Goal: Navigation & Orientation: Find specific page/section

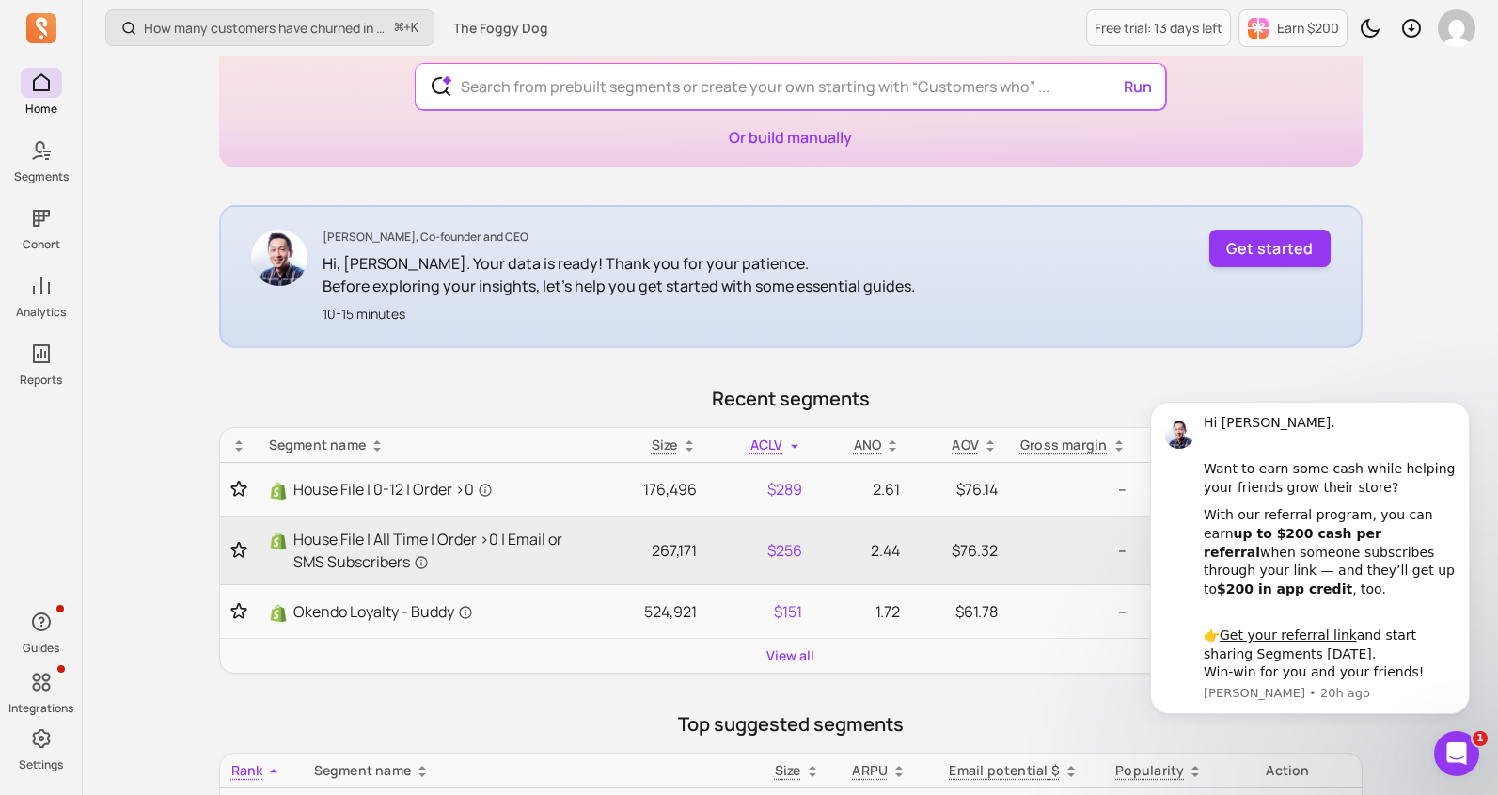
click at [1208, 261] on div "[PERSON_NAME], Co-founder and CEO Hi, [PERSON_NAME]. Your data is ready! Thank …" at bounding box center [790, 276] width 1143 height 143
click at [1249, 254] on button "Get started" at bounding box center [1269, 248] width 121 height 38
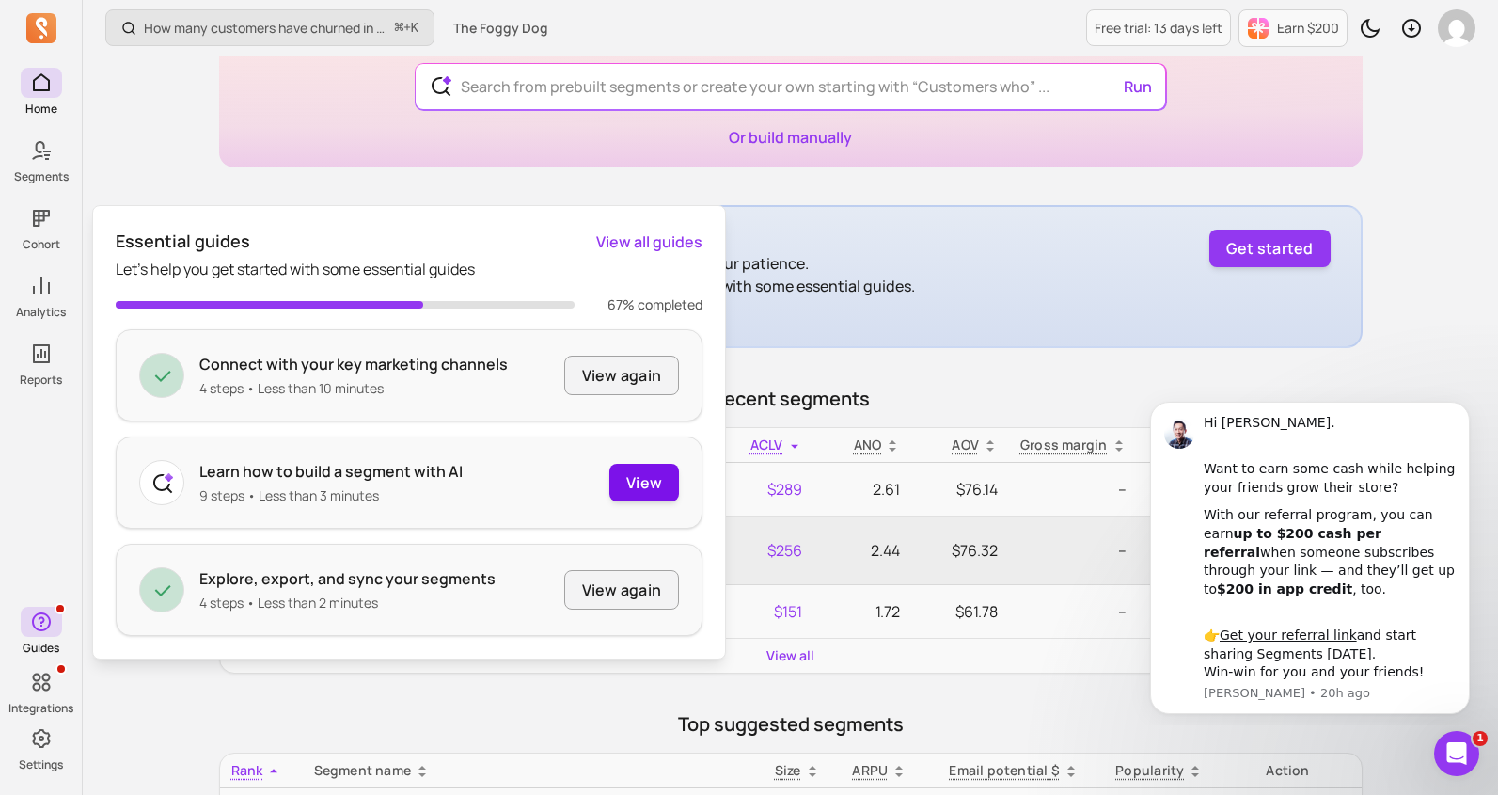
click at [657, 486] on button "View" at bounding box center [644, 483] width 70 height 38
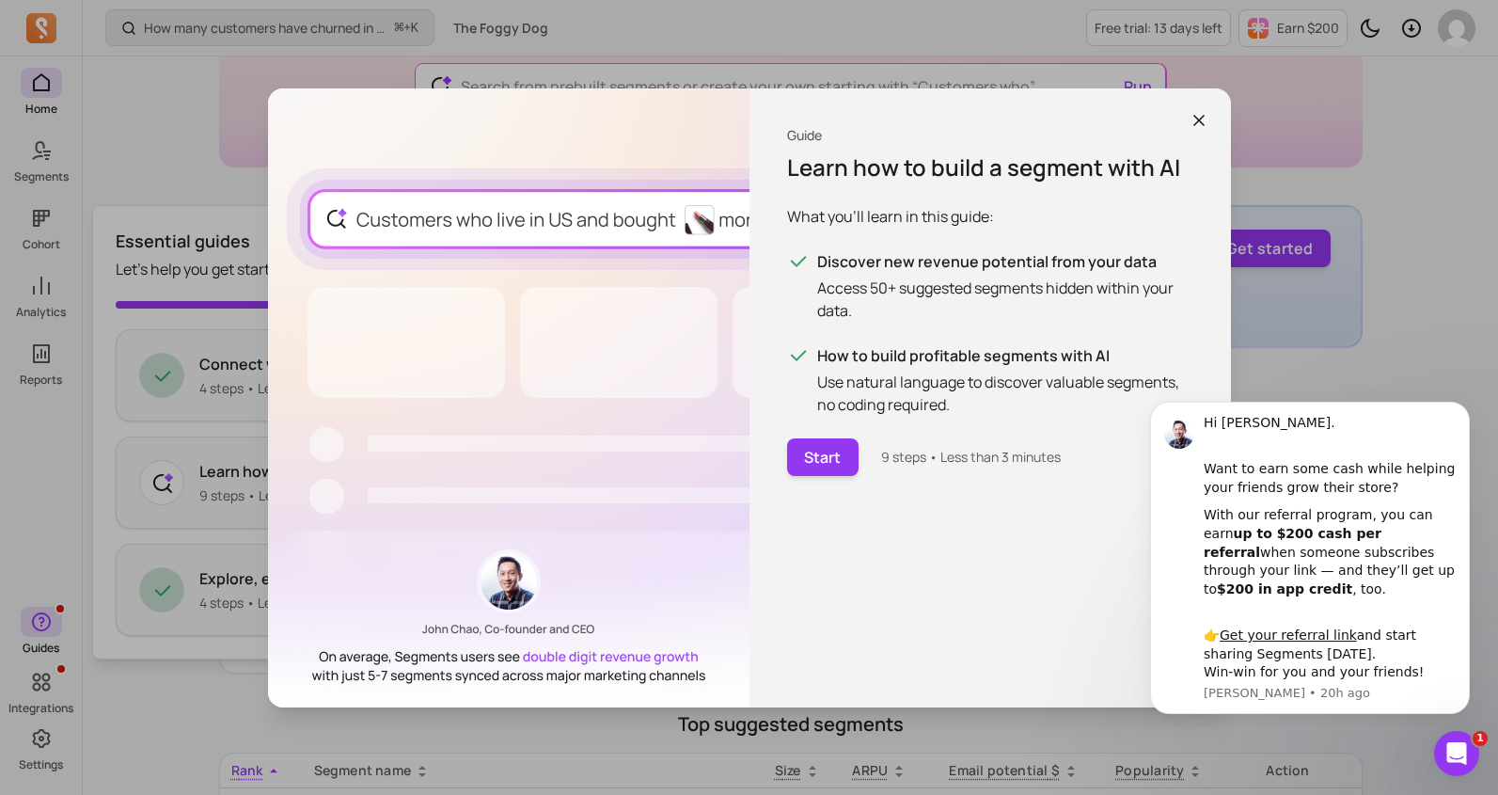
click at [1200, 111] on icon "button" at bounding box center [1199, 120] width 19 height 19
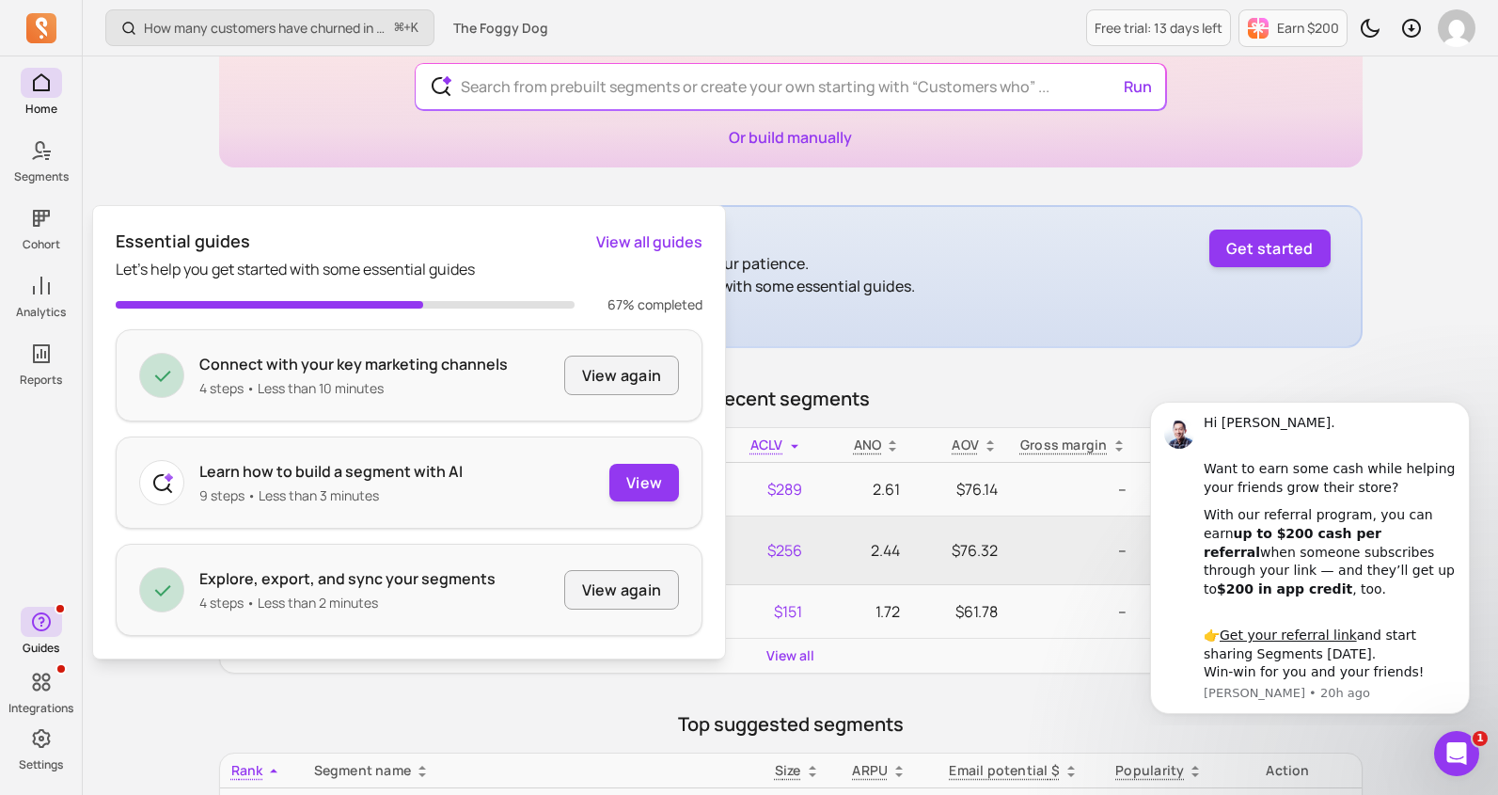
click at [693, 197] on main "Build segments with AI Start typing in natural language Run Or build manually […" at bounding box center [790, 762] width 1143 height 1581
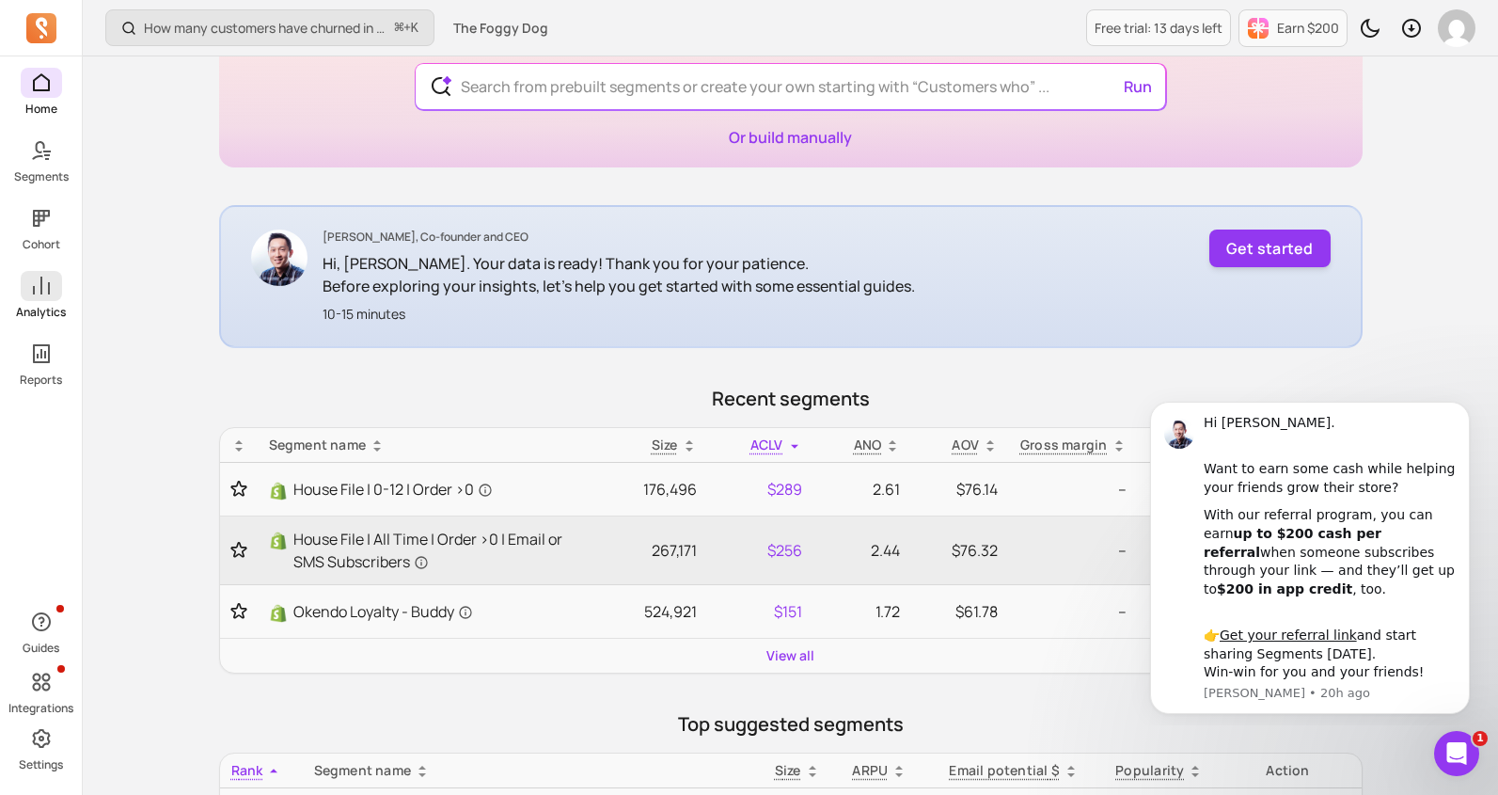
click at [26, 296] on span at bounding box center [41, 286] width 41 height 30
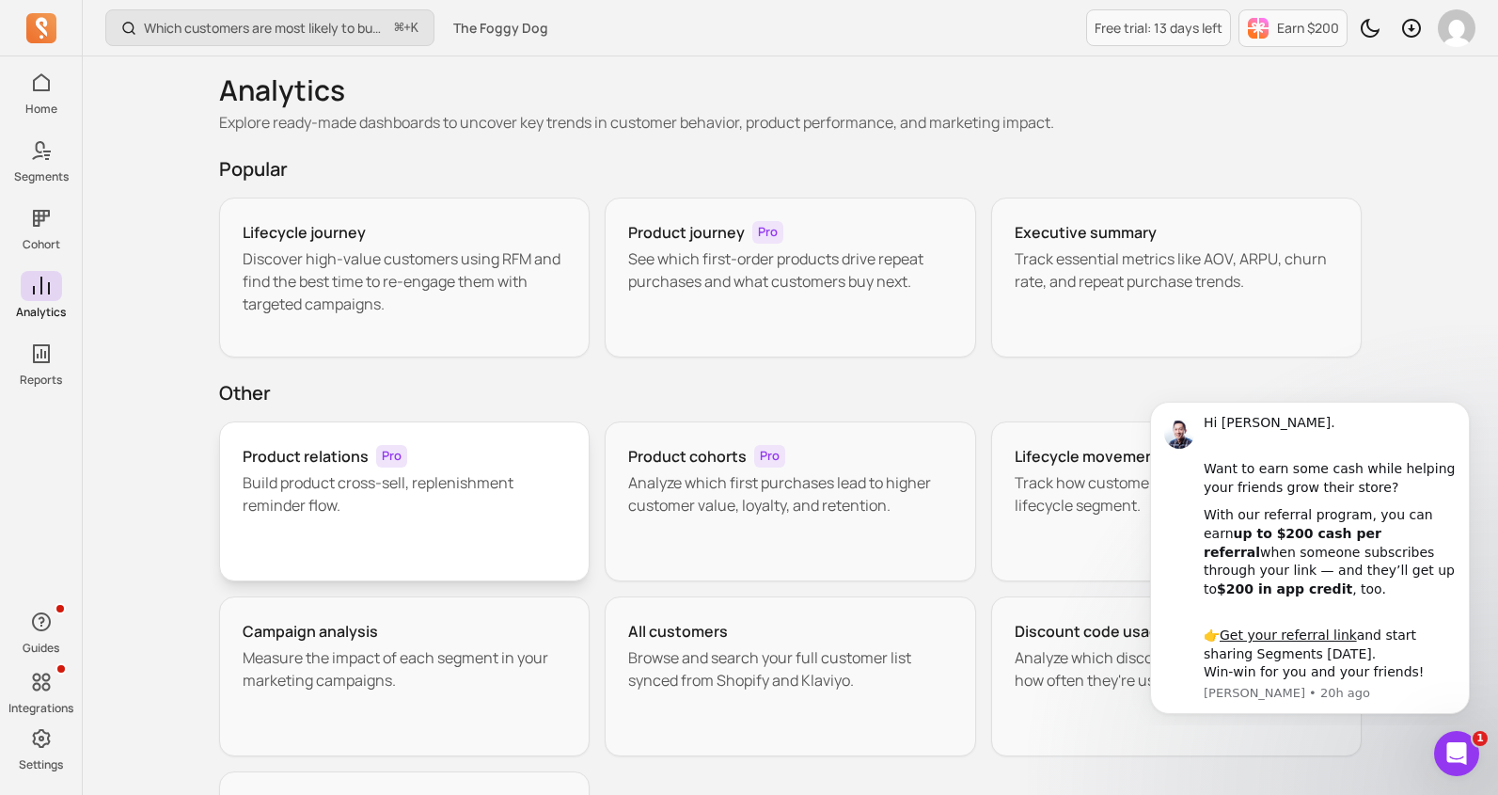
scroll to position [8, 0]
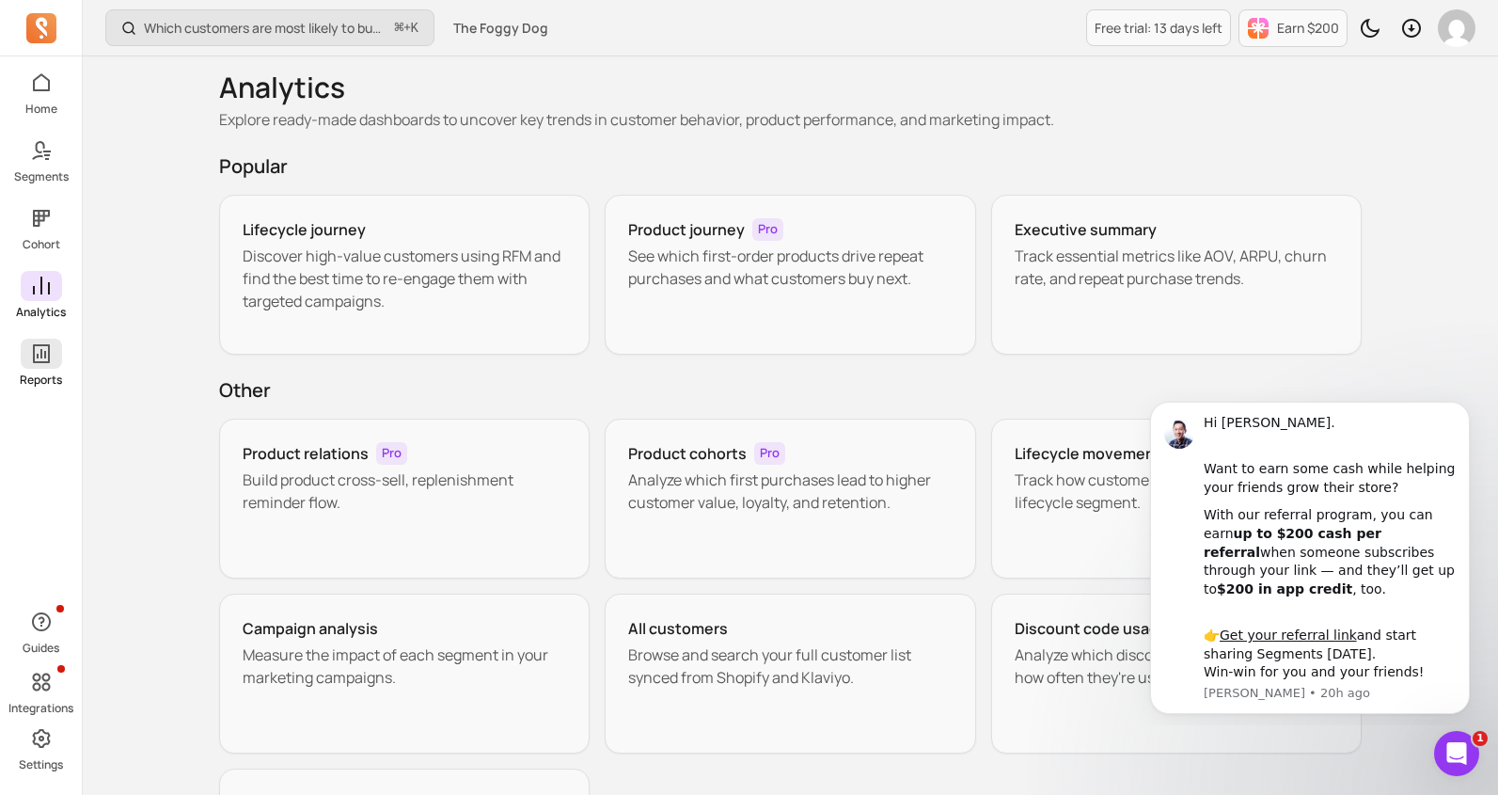
click at [44, 343] on icon at bounding box center [41, 353] width 23 height 23
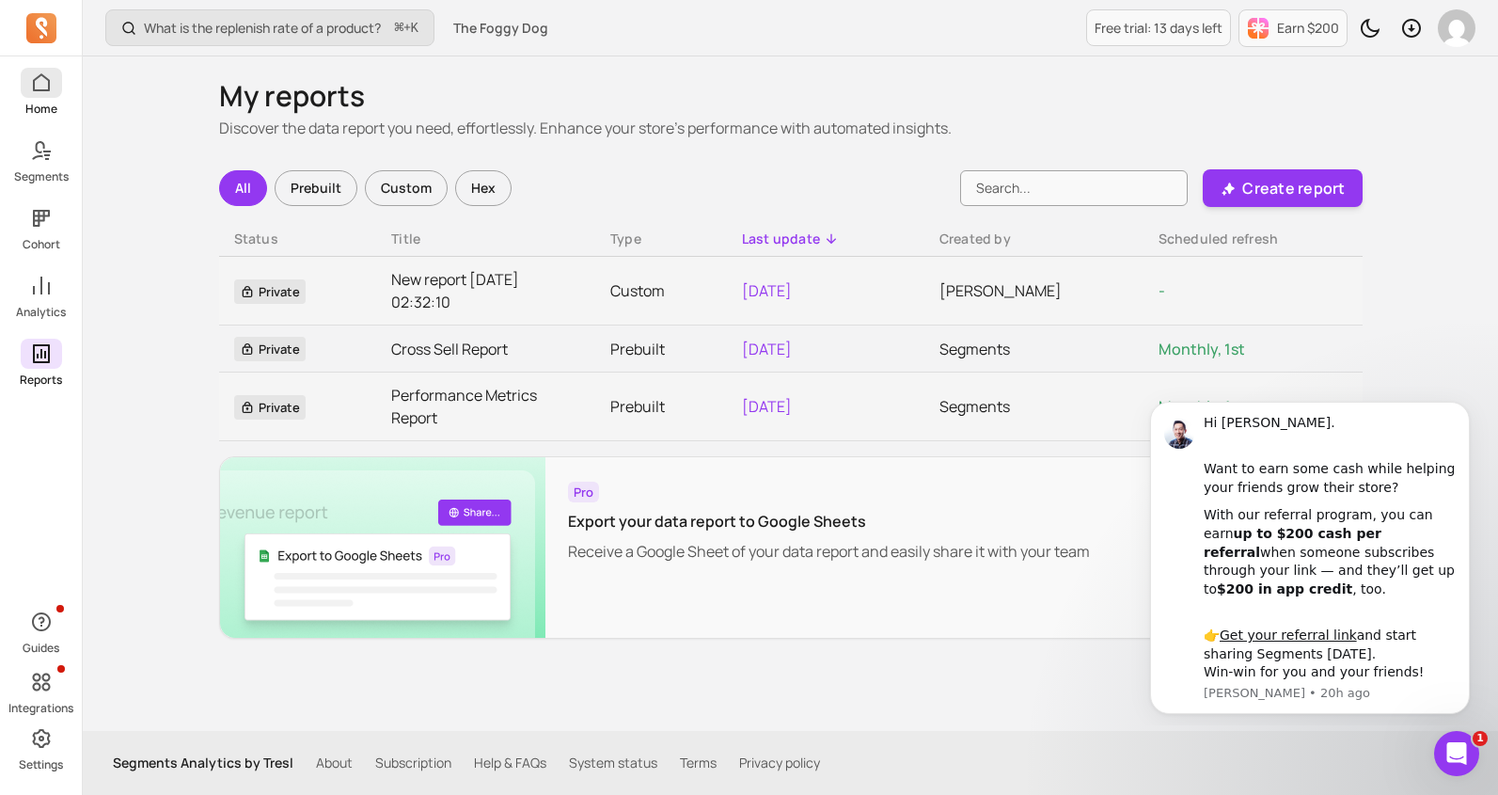
click at [40, 94] on span at bounding box center [41, 83] width 41 height 30
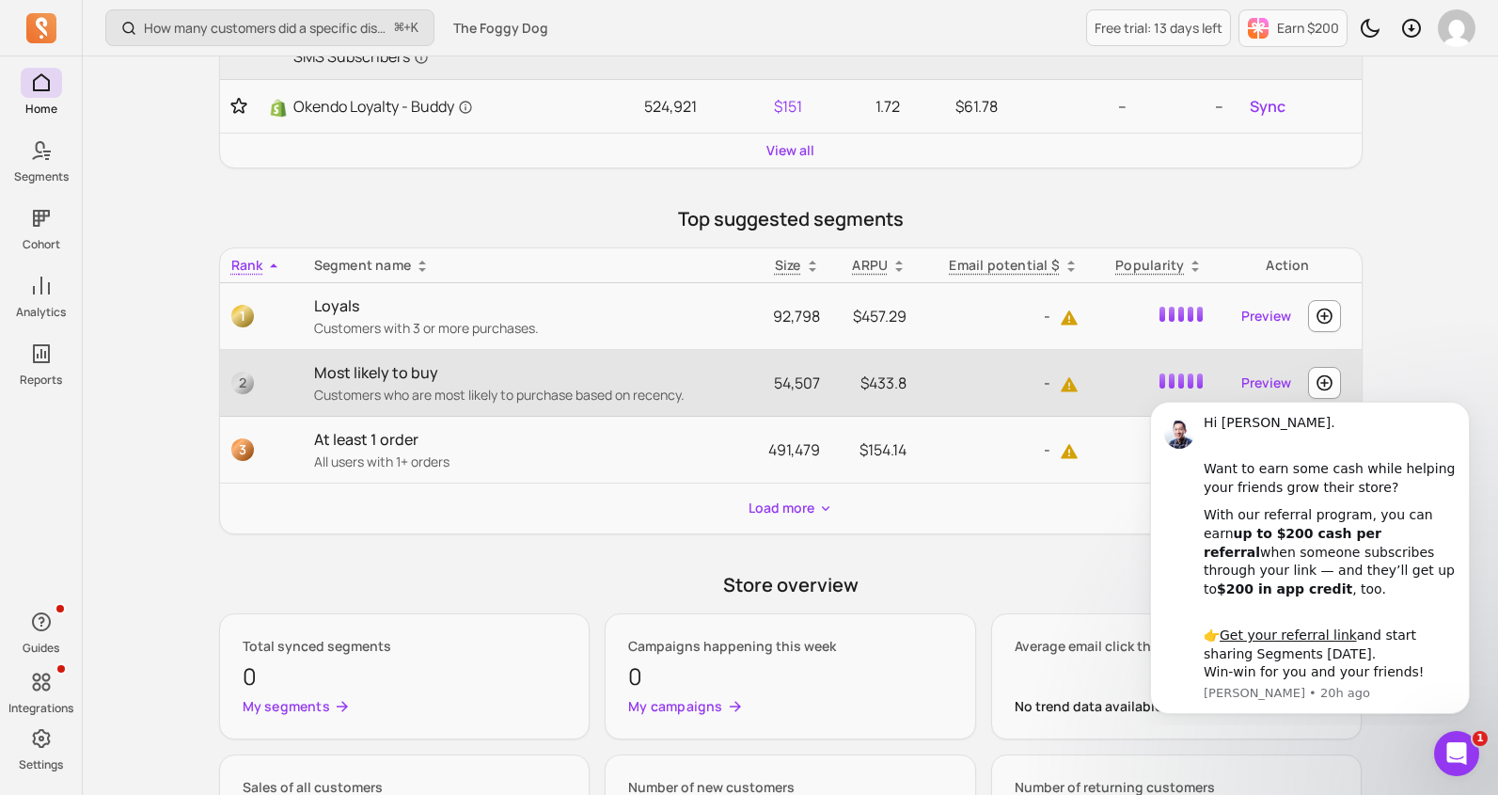
scroll to position [624, 0]
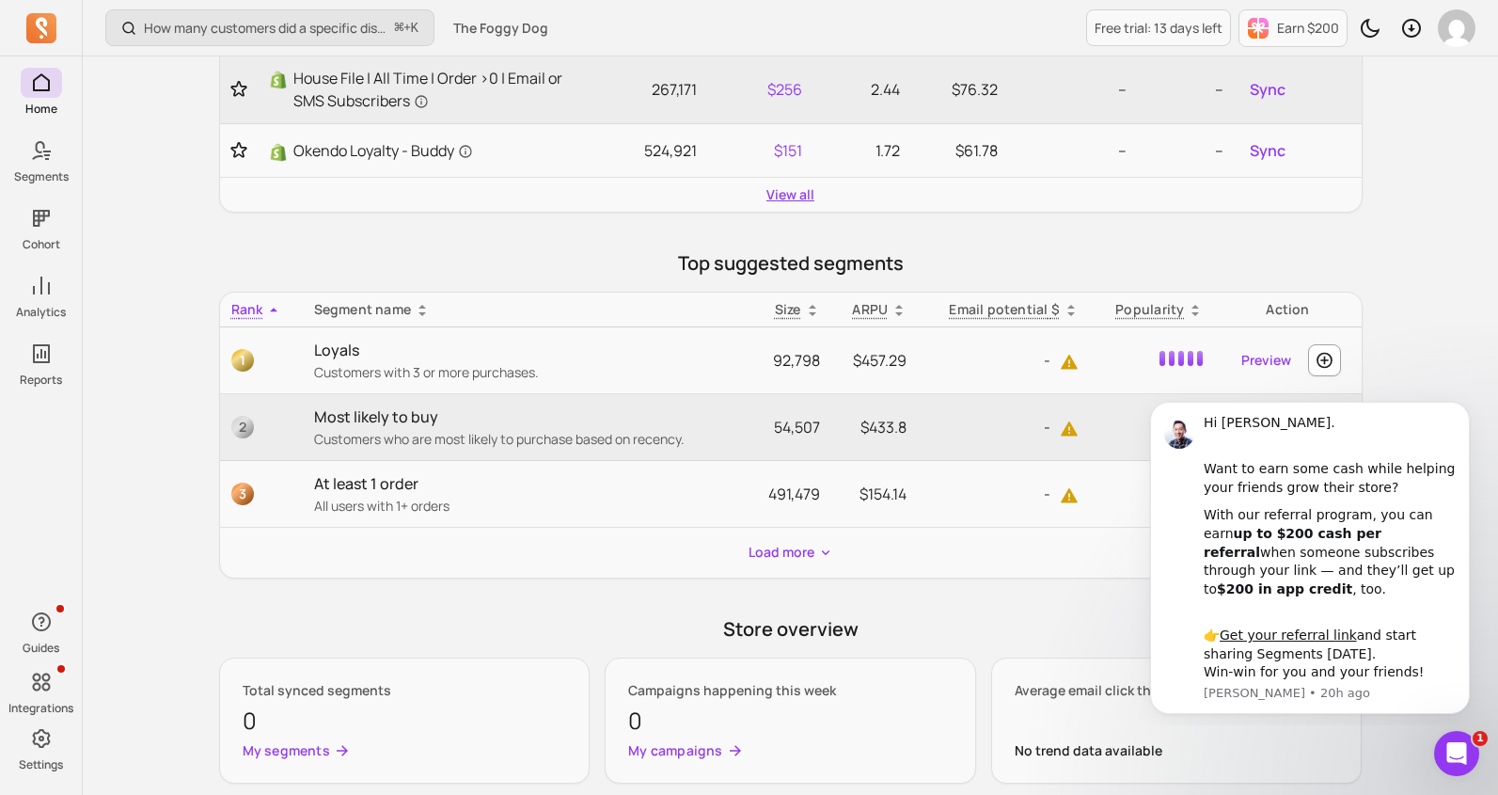
click at [792, 197] on link "View all" at bounding box center [790, 194] width 48 height 19
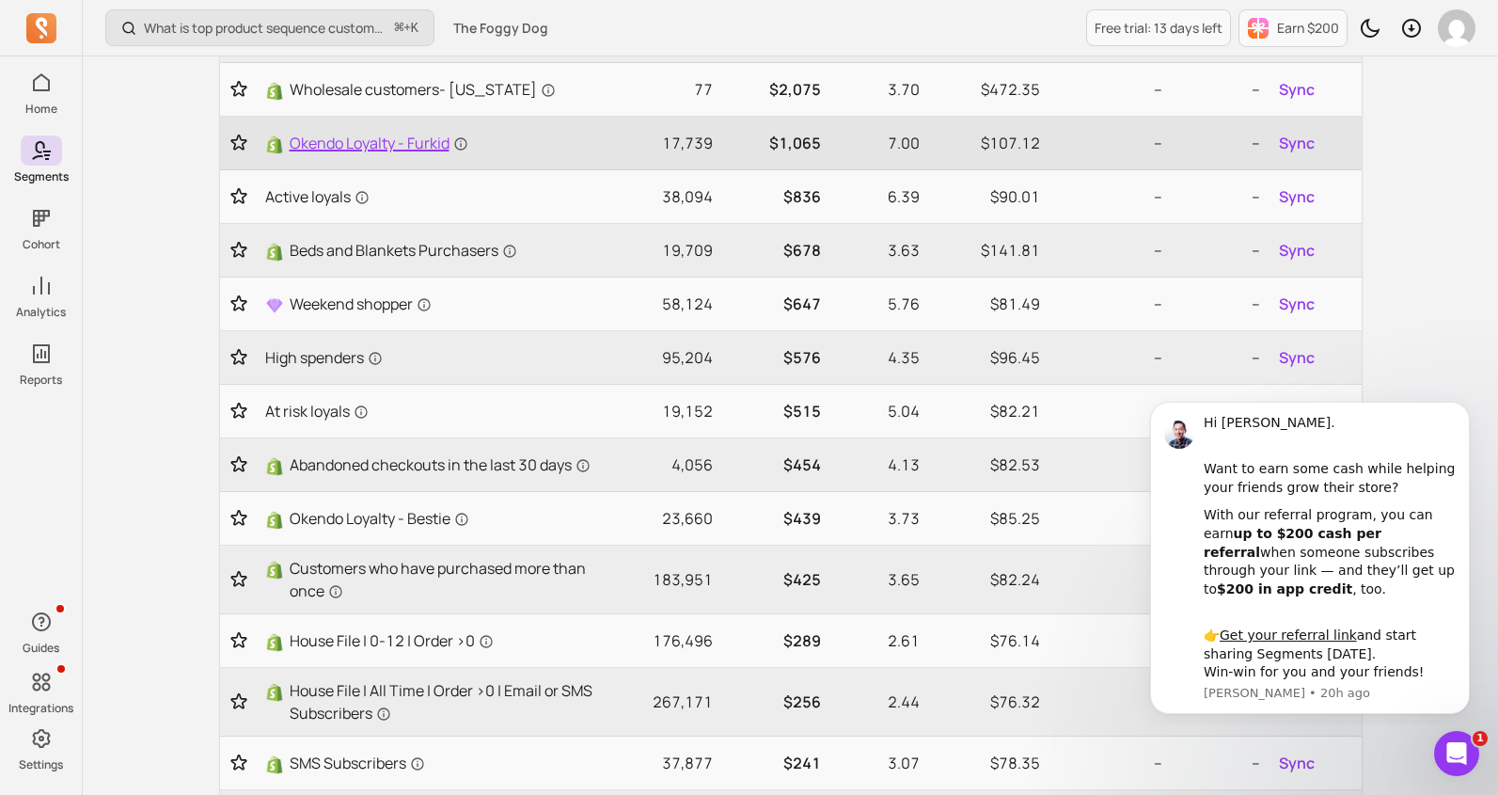
scroll to position [439, 0]
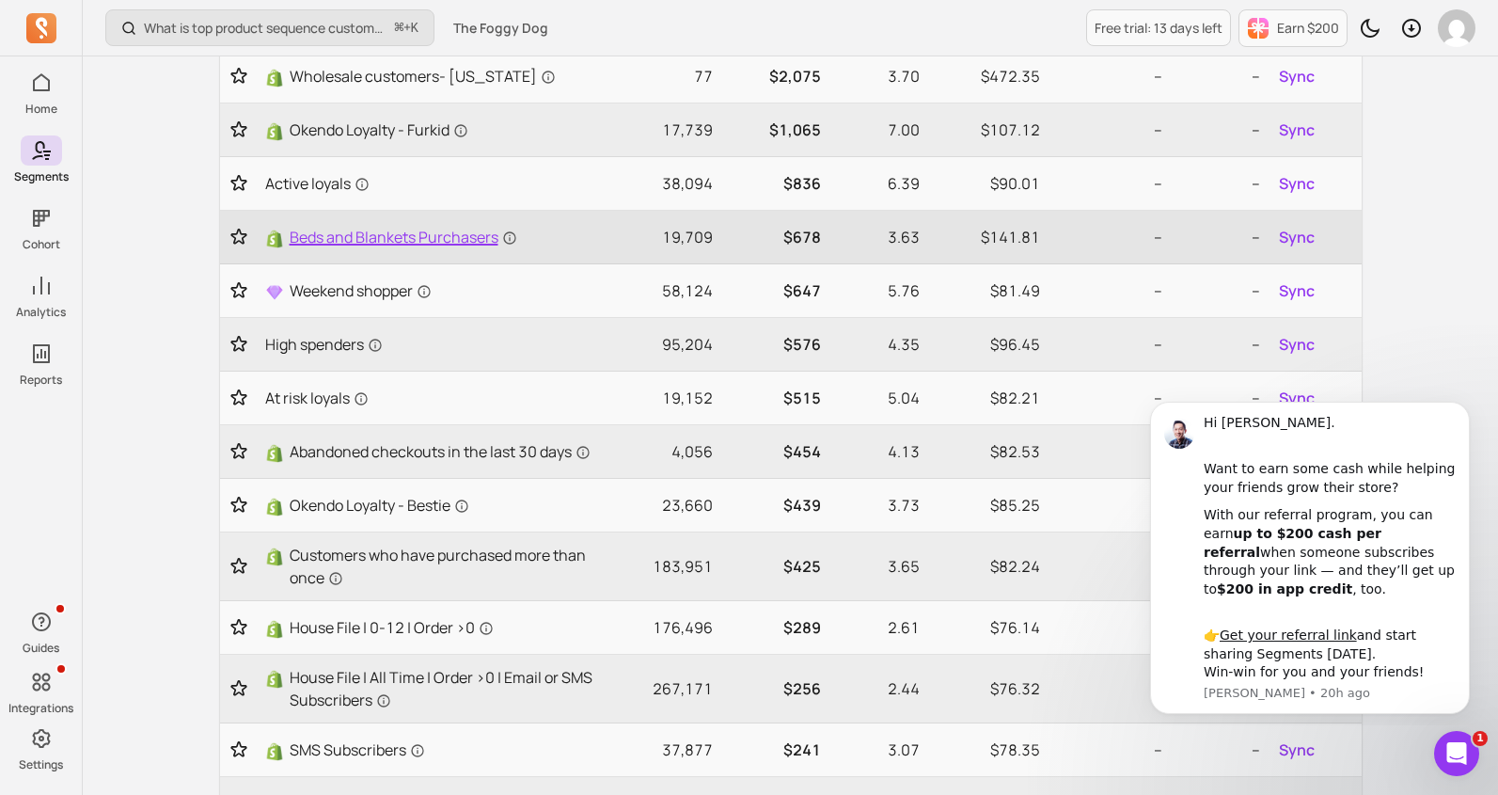
click at [442, 232] on span "Beds and Blankets Purchasers" at bounding box center [404, 237] width 228 height 23
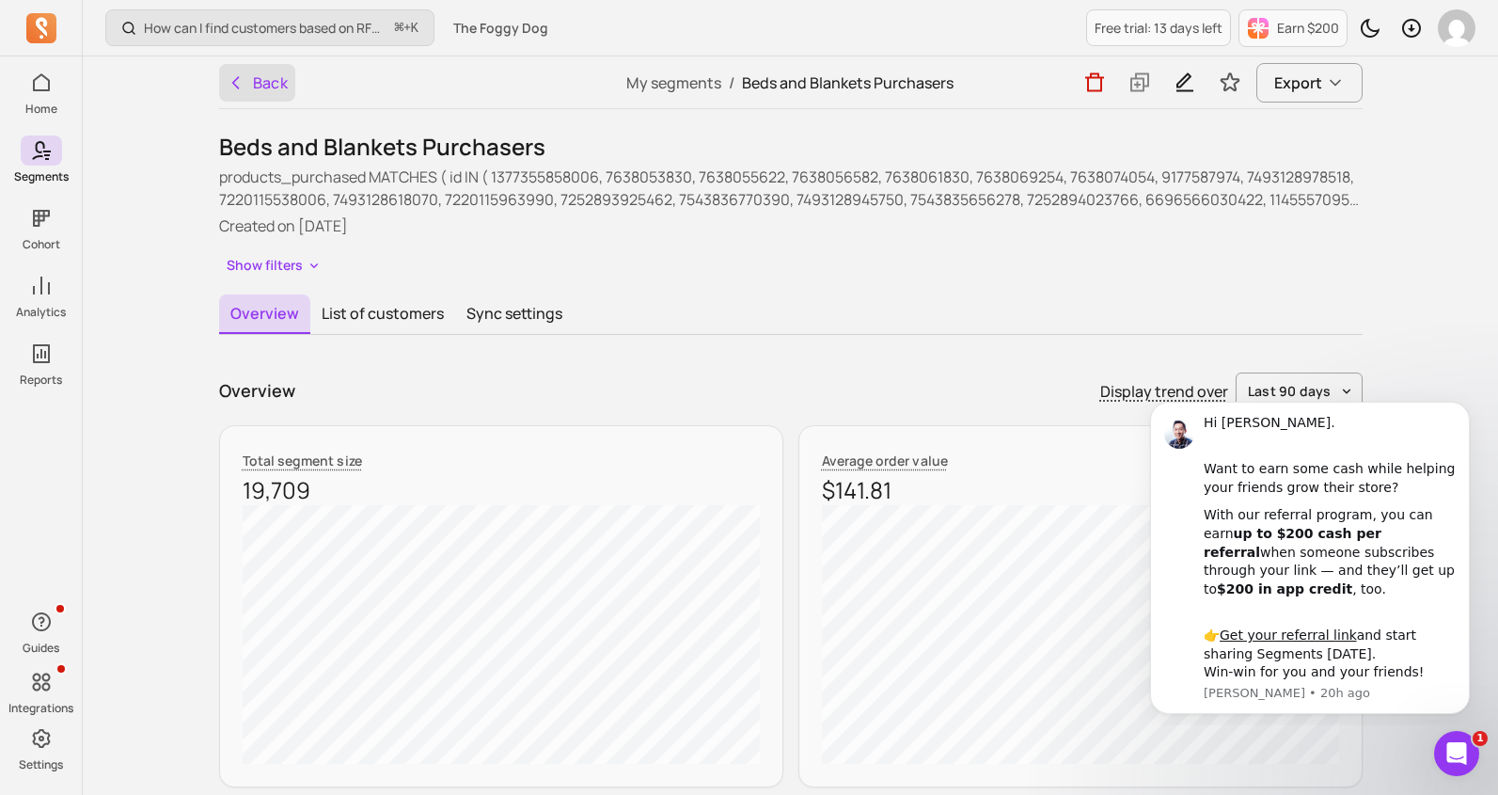
click at [227, 85] on icon "button" at bounding box center [236, 82] width 19 height 19
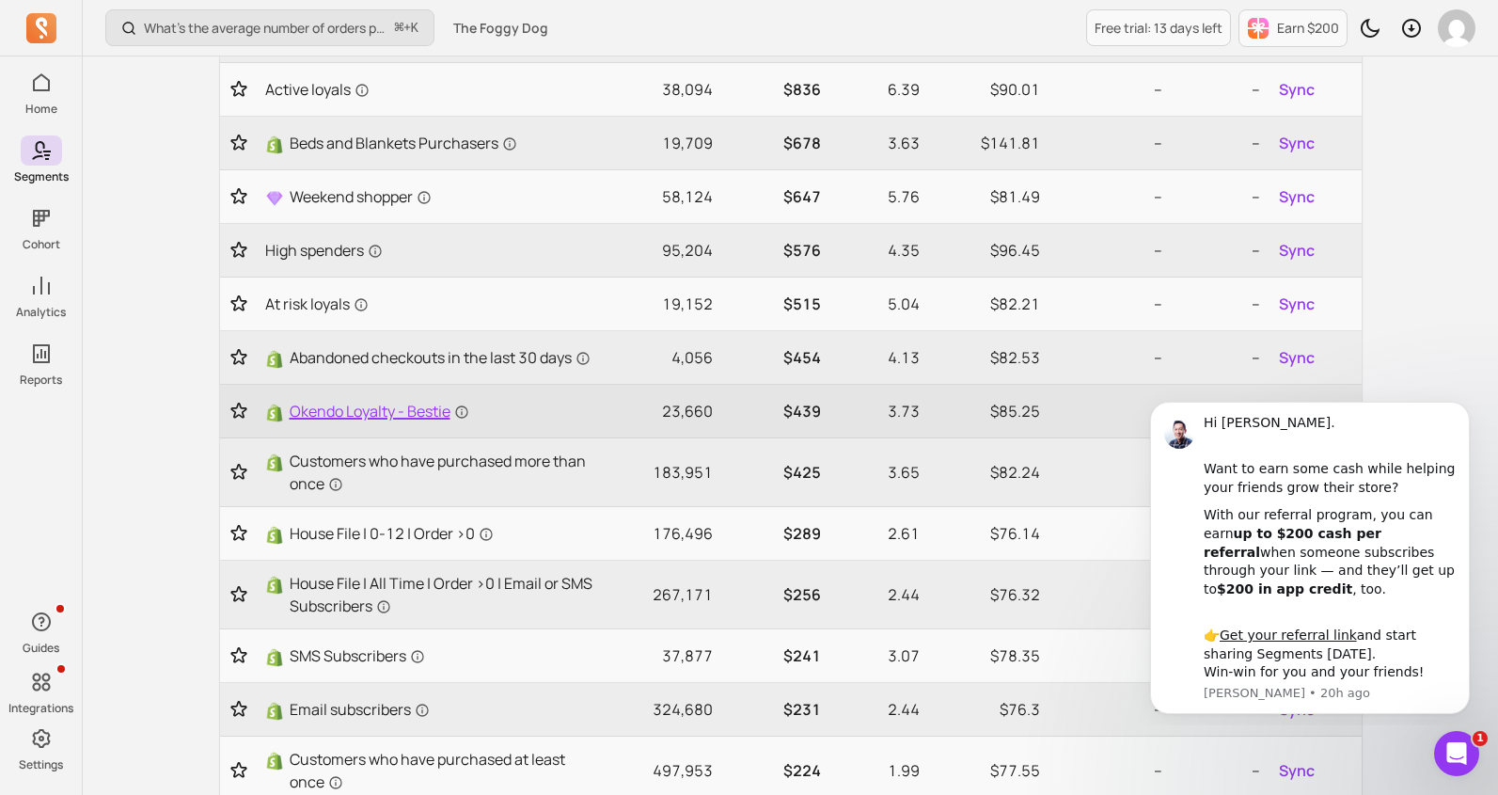
scroll to position [881, 0]
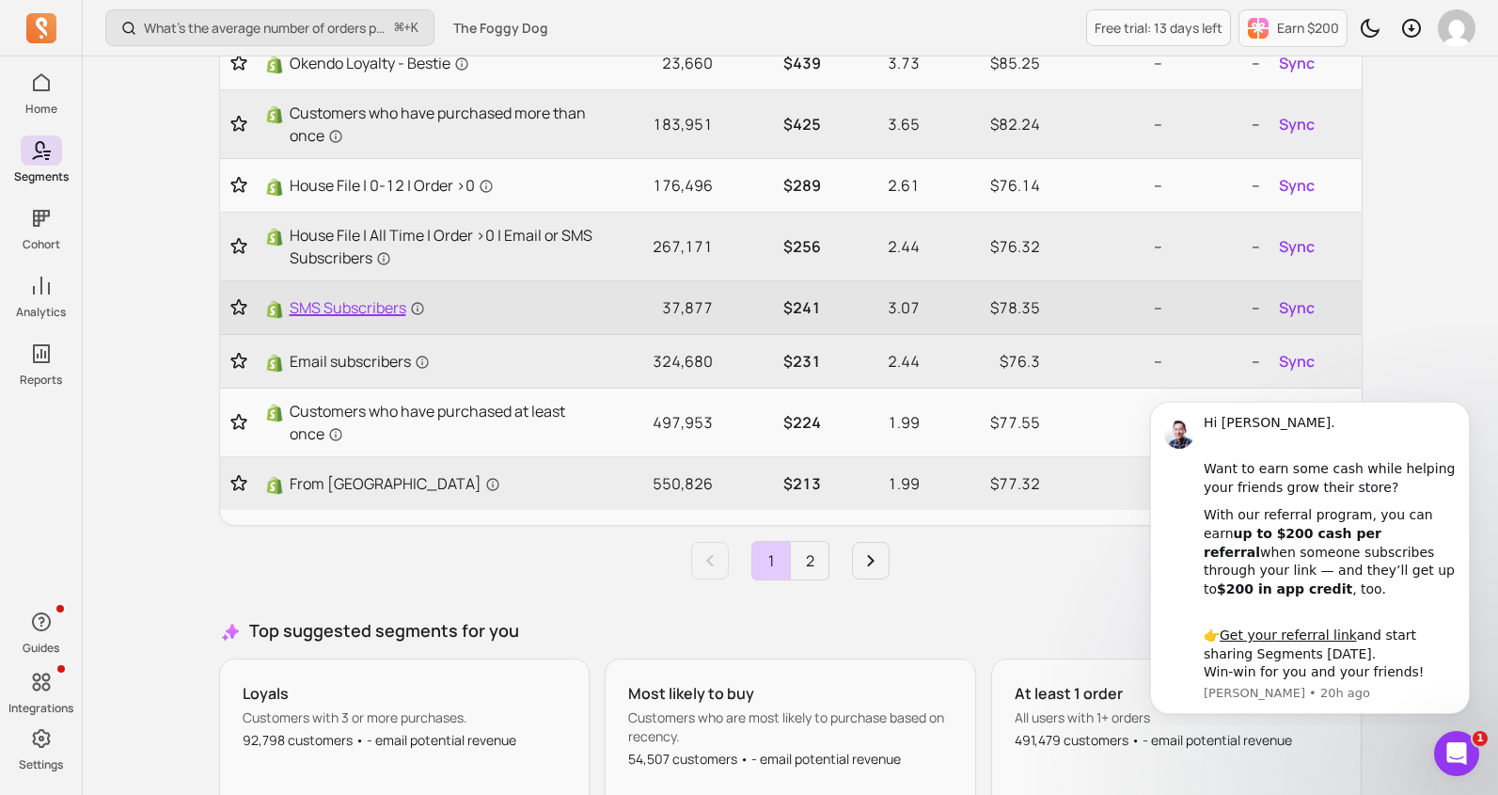
click at [367, 319] on span "SMS Subscribers" at bounding box center [357, 307] width 135 height 23
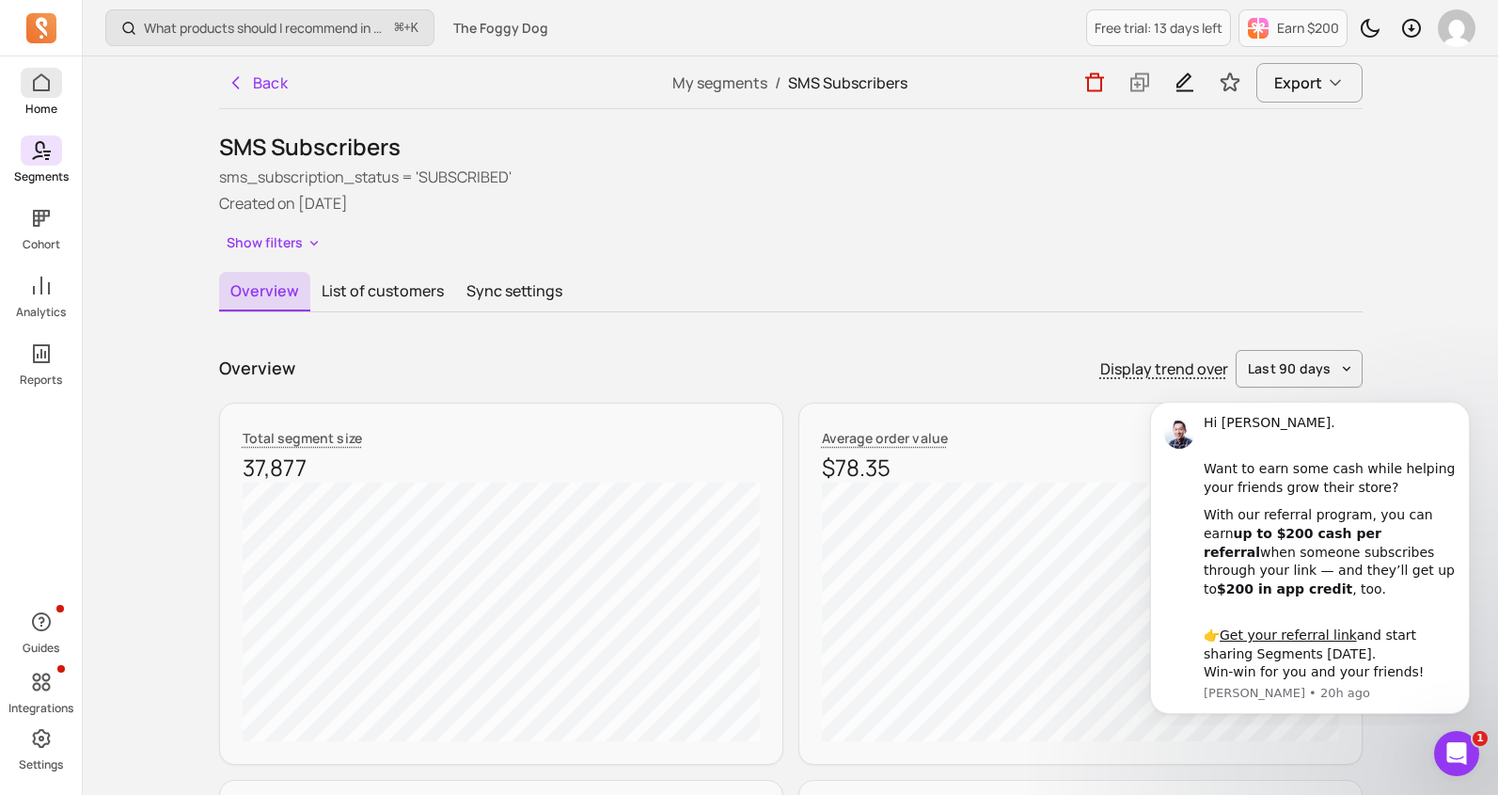
click at [55, 73] on span at bounding box center [41, 83] width 41 height 30
